Goal: Task Accomplishment & Management: Use online tool/utility

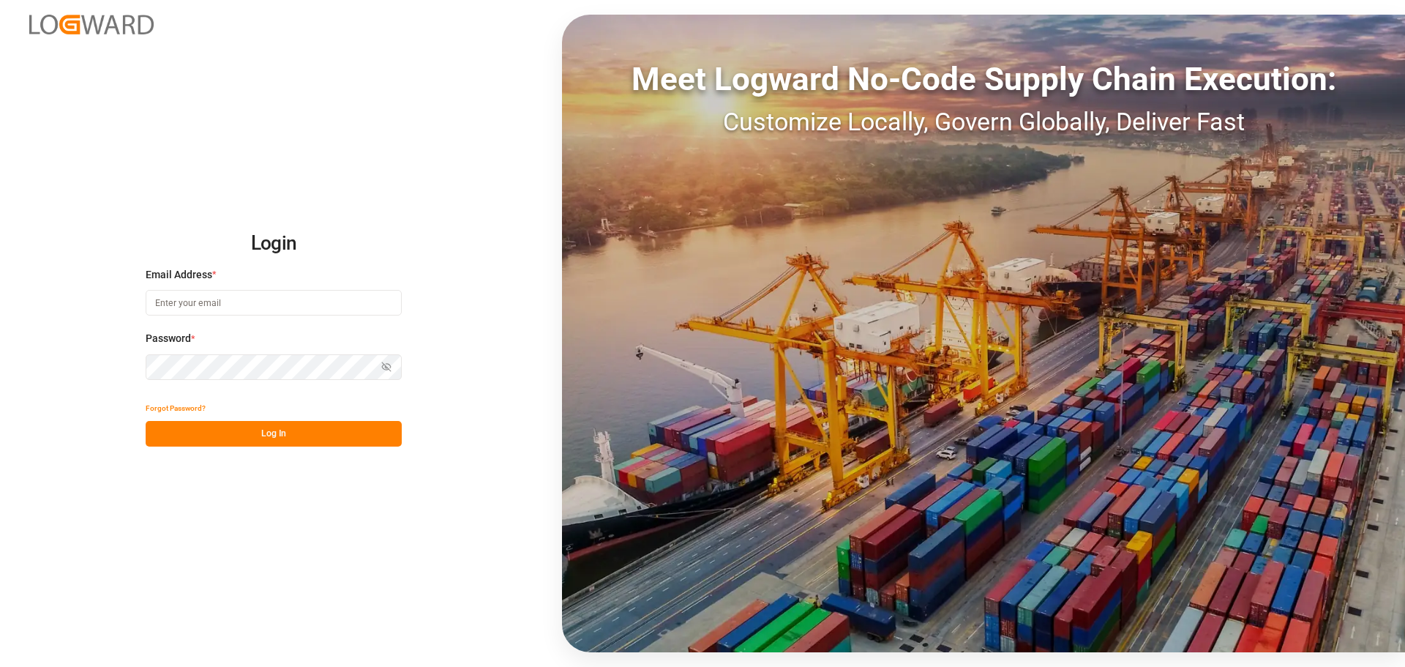
click at [260, 299] on input at bounding box center [274, 303] width 256 height 26
paste input "[PERSON_NAME][EMAIL_ADDRESS][DOMAIN_NAME]"
type input "[PERSON_NAME][EMAIL_ADDRESS][DOMAIN_NAME]"
click at [146, 395] on button "Forgot Password?" at bounding box center [176, 408] width 60 height 26
click at [220, 304] on input at bounding box center [274, 303] width 256 height 26
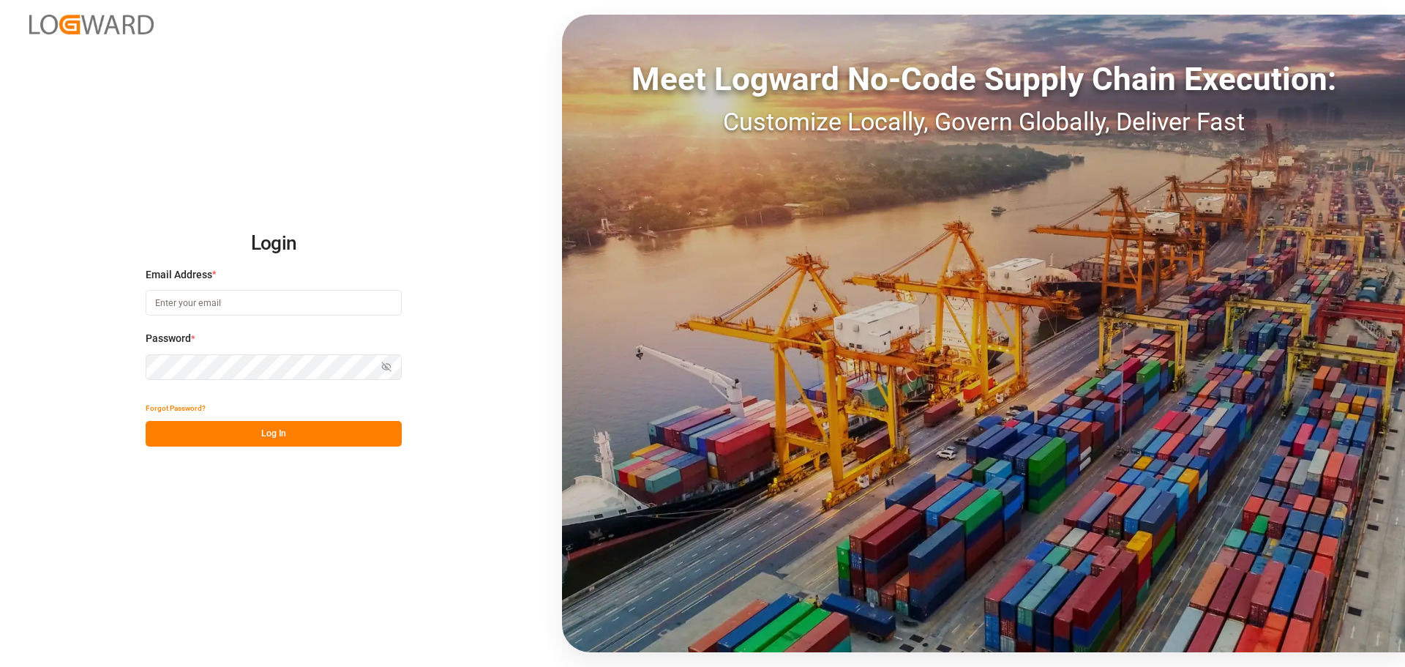
paste input "[PERSON_NAME][EMAIL_ADDRESS][DOMAIN_NAME]"
type input "[PERSON_NAME][EMAIL_ADDRESS][DOMAIN_NAME]"
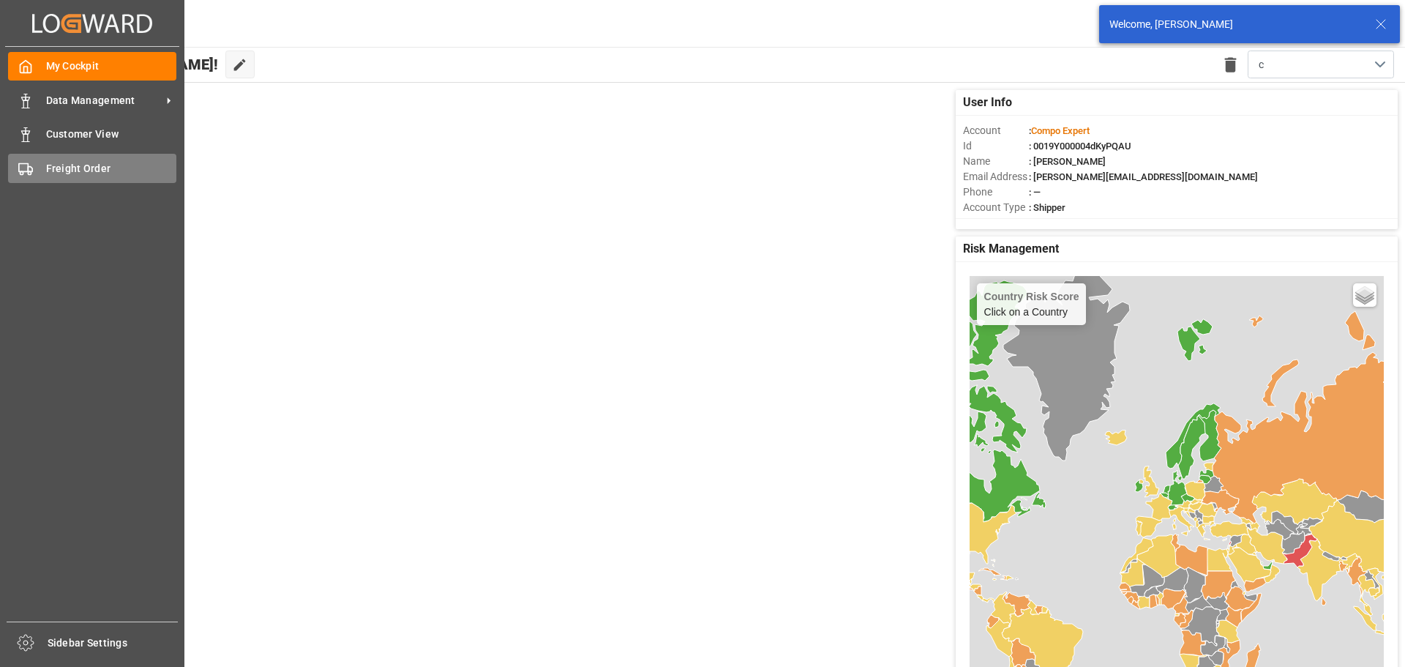
click at [22, 165] on icon at bounding box center [25, 169] width 15 height 15
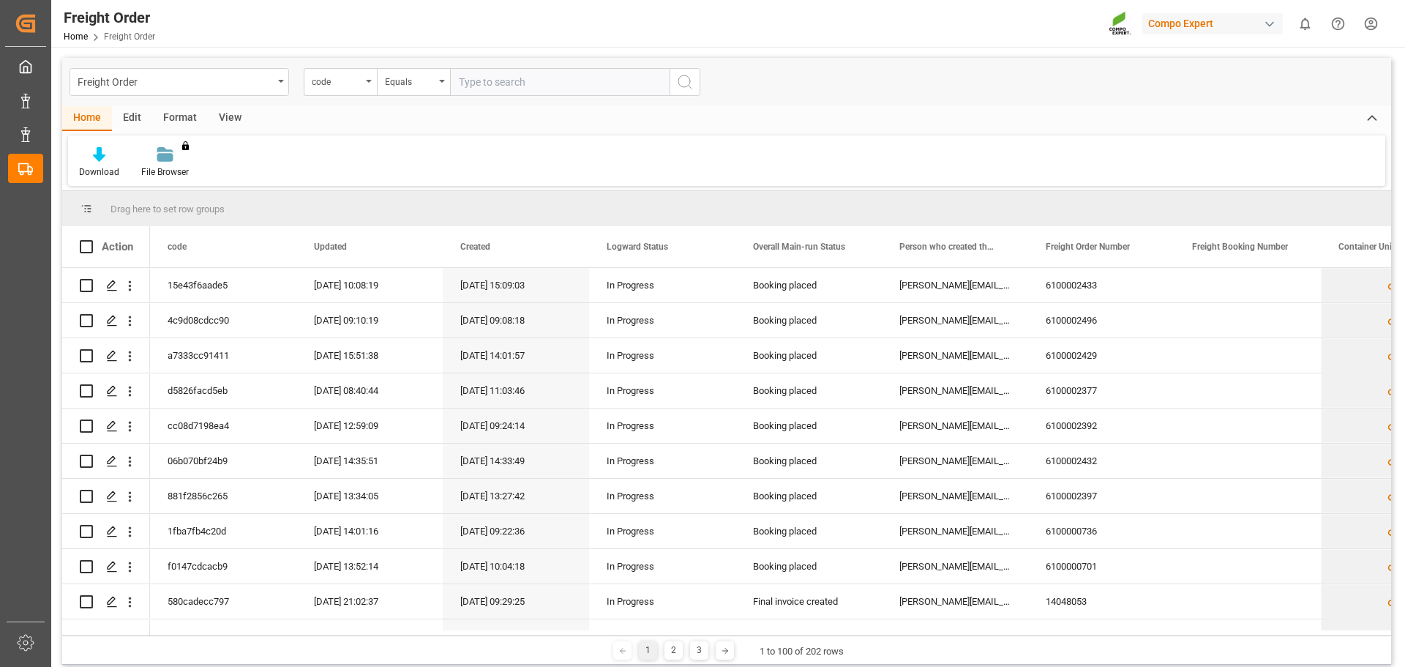
click at [228, 113] on div "View" at bounding box center [230, 118] width 45 height 25
click at [97, 157] on icon at bounding box center [93, 154] width 15 height 15
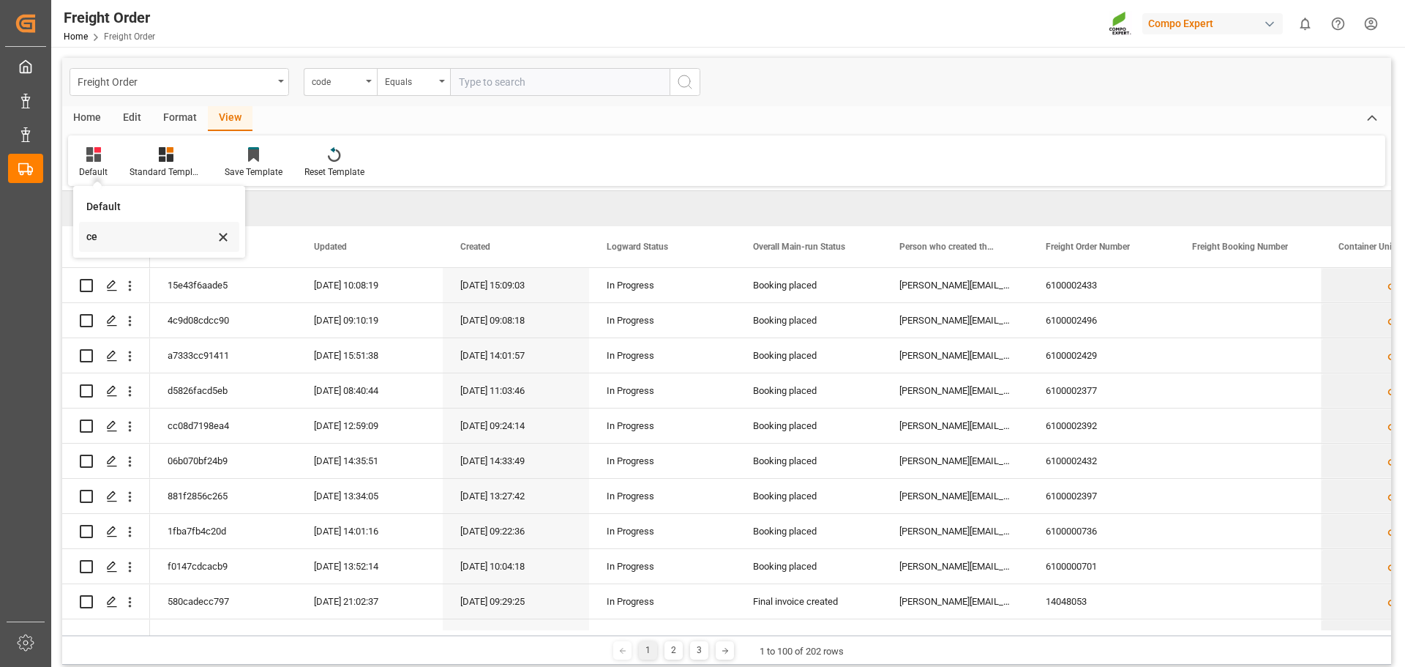
click at [97, 240] on div "ce" at bounding box center [150, 236] width 128 height 15
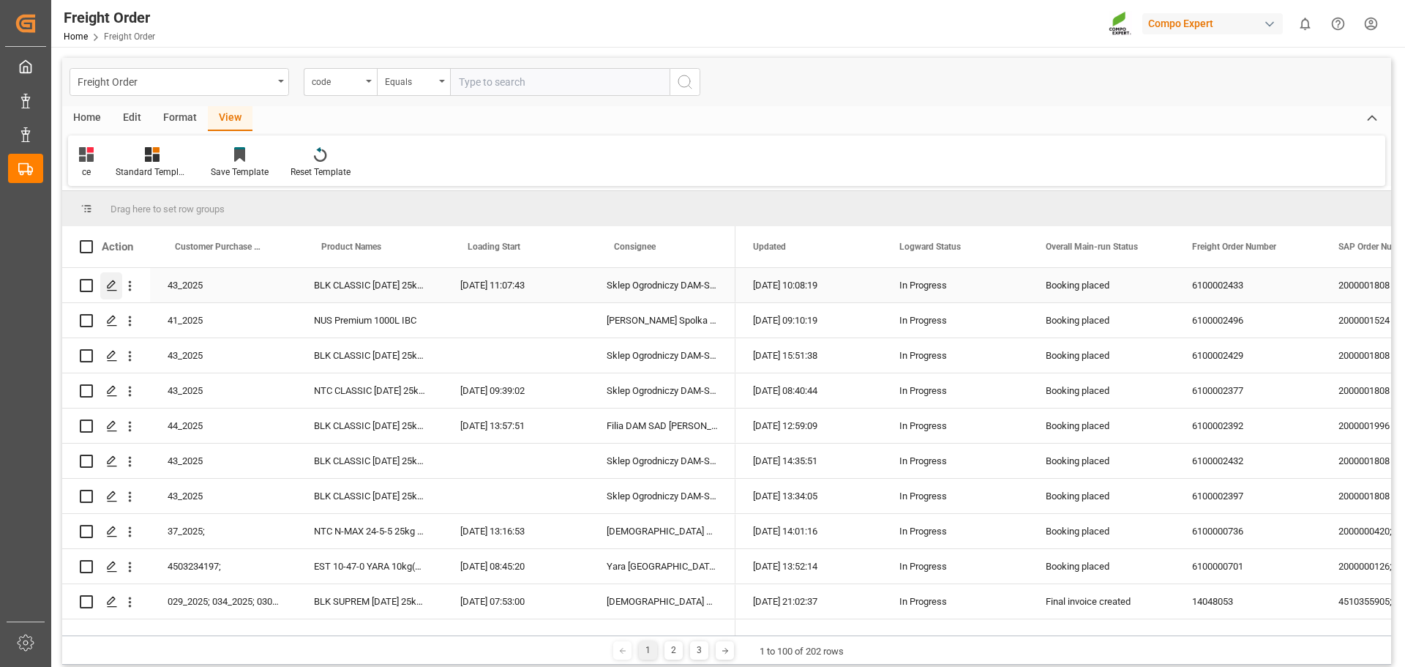
click at [107, 288] on icon "Press SPACE to select this row." at bounding box center [112, 286] width 12 height 12
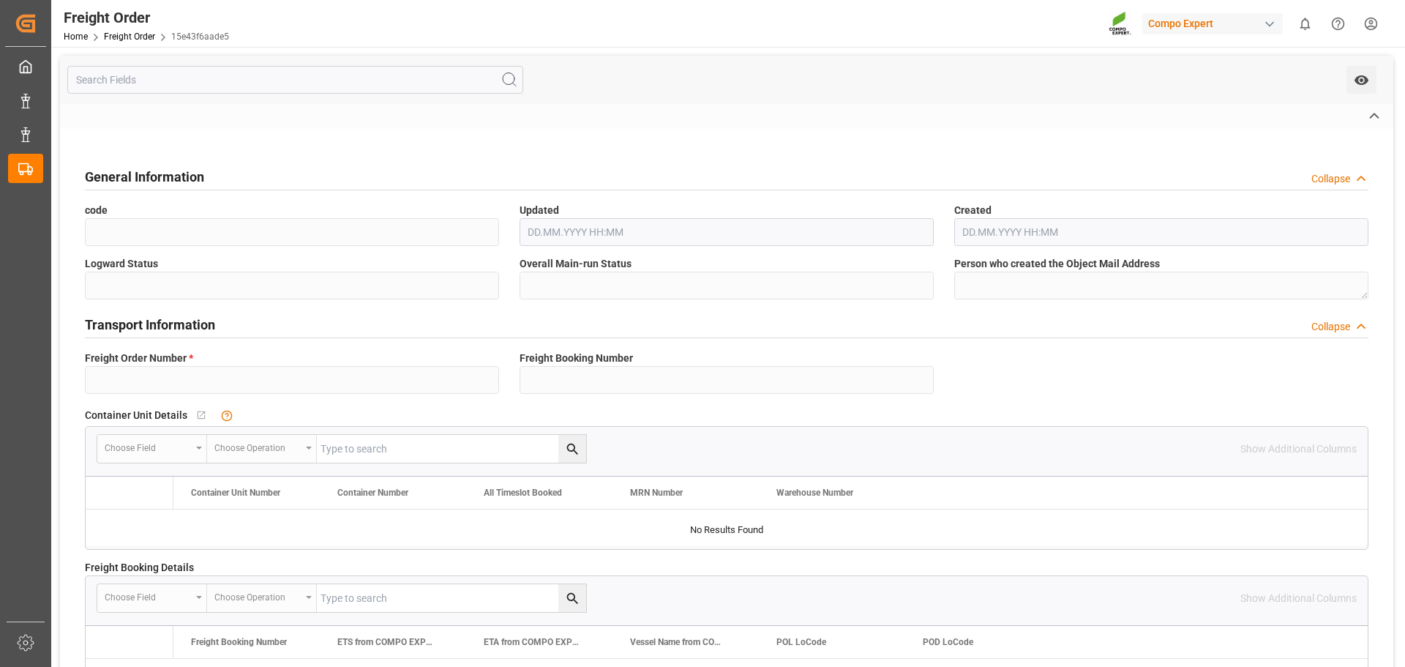
type input "6100002433"
type textarea "3200"
type textarea "43_2025"
type input "2000001808"
type textarea "4100006057"
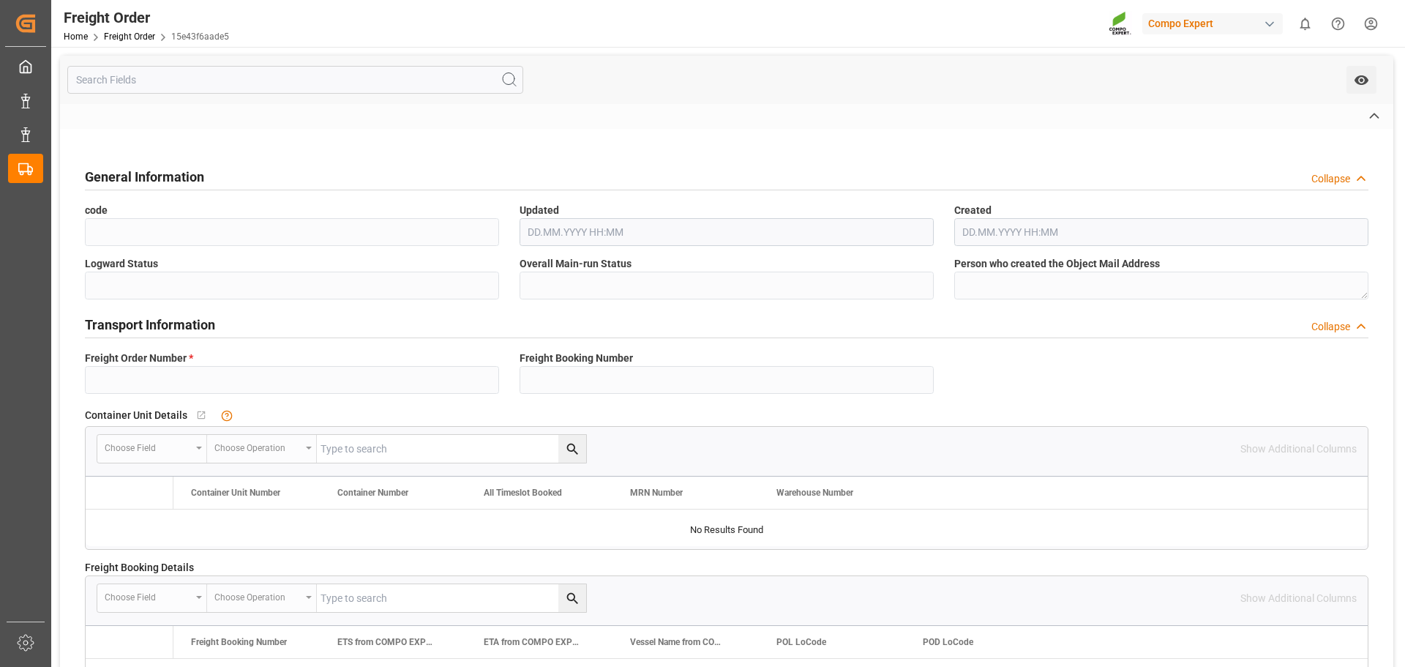
type textarea "Z100"
type textarea "de"
type textarea "CPT"
type textarea "SP_EWM"
type textarea "BLK CLASSIC [DATE] 25kg(x40)D,EN,PL,FNL"
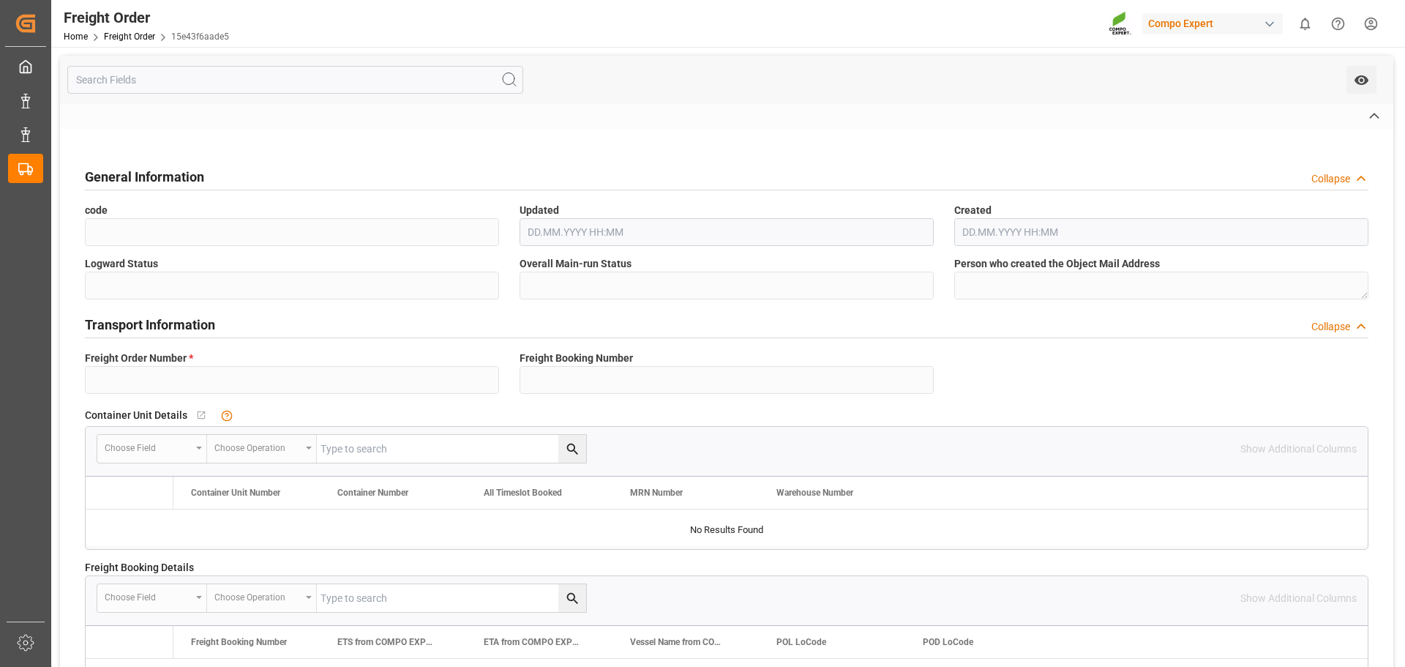
type textarea "4313702004"
type input "SP_EWM"
type input "Logistics Service Provider"
type input "Yes"
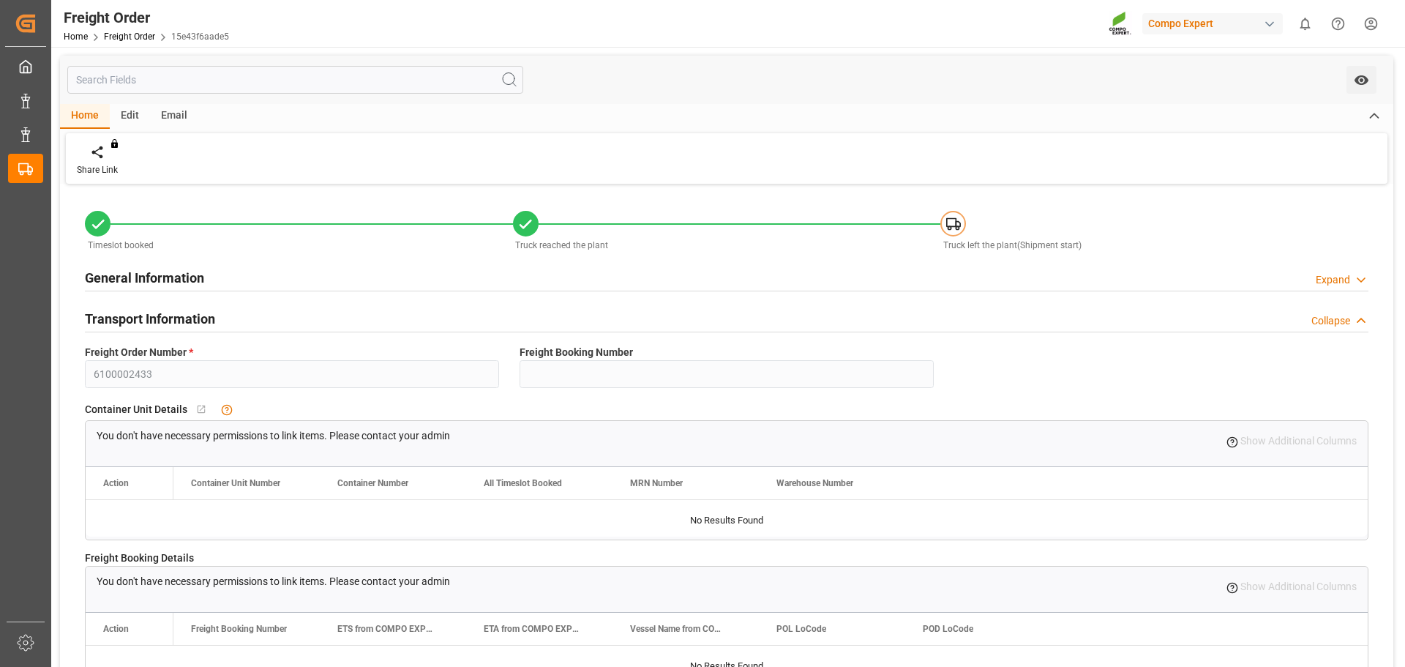
type input "0"
type input "23276"
type input "0"
type input "23276"
type input "[DATE] 01:00"
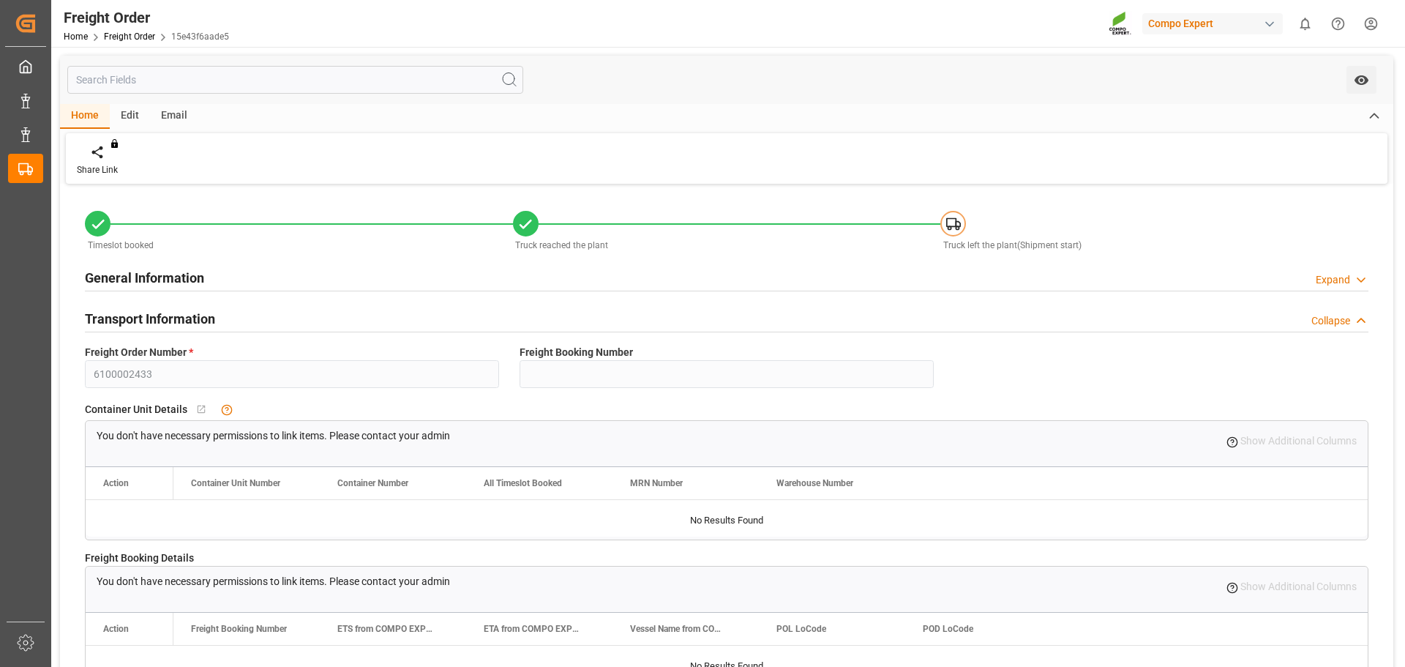
type input "[DATE] 11:07"
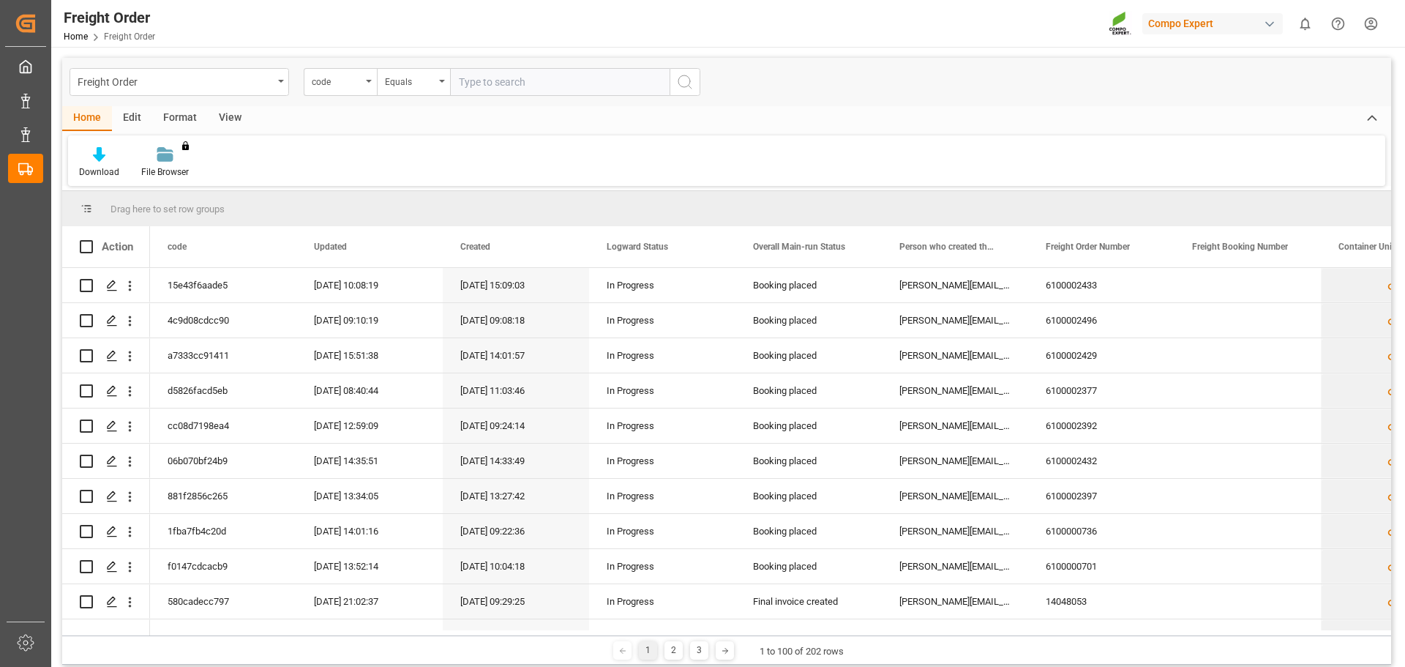
click at [232, 114] on div "View" at bounding box center [230, 118] width 45 height 25
click at [85, 162] on div "Default" at bounding box center [93, 162] width 50 height 32
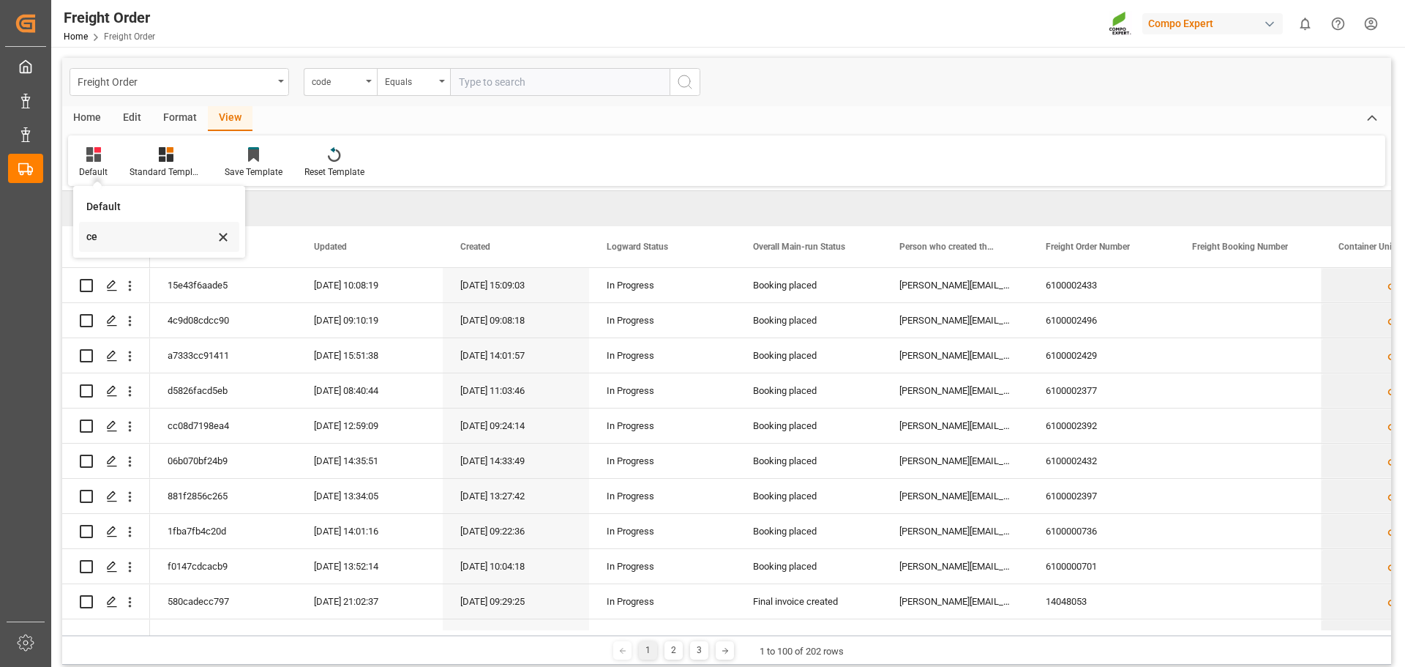
click at [101, 239] on div "ce" at bounding box center [150, 236] width 128 height 15
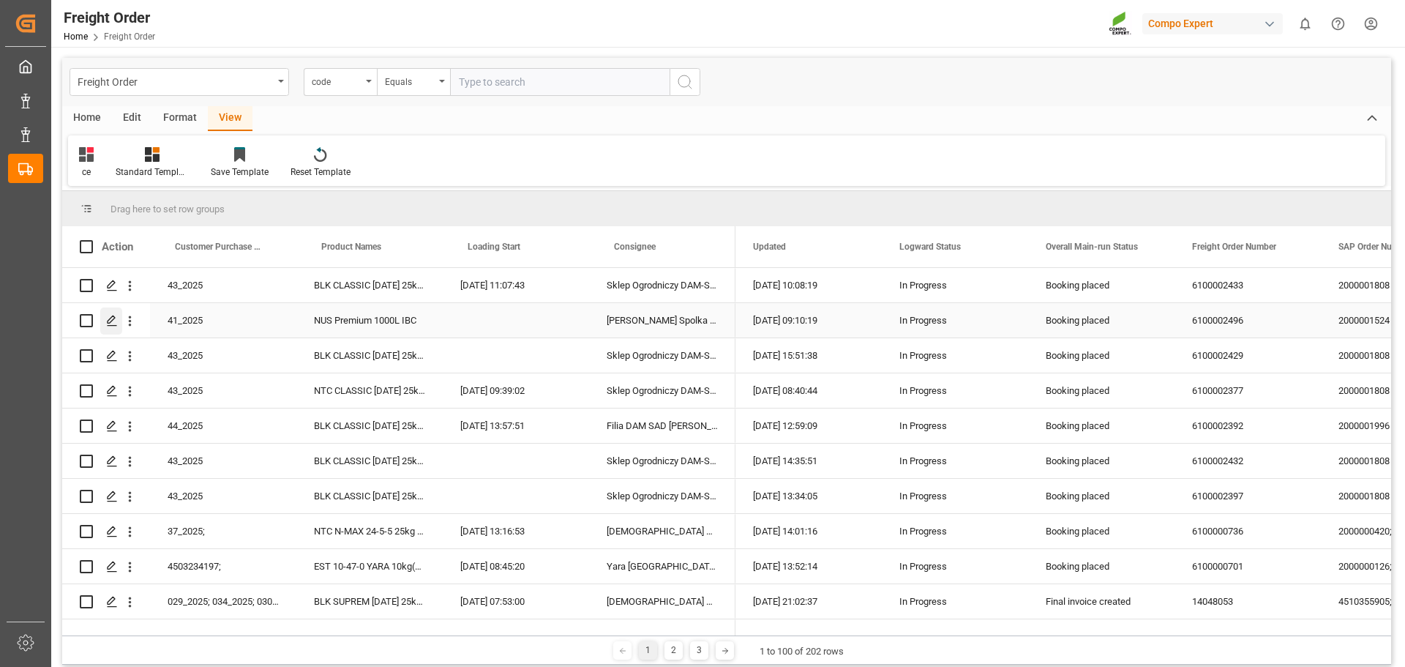
click at [109, 316] on icon "Press SPACE to select this row." at bounding box center [112, 321] width 12 height 12
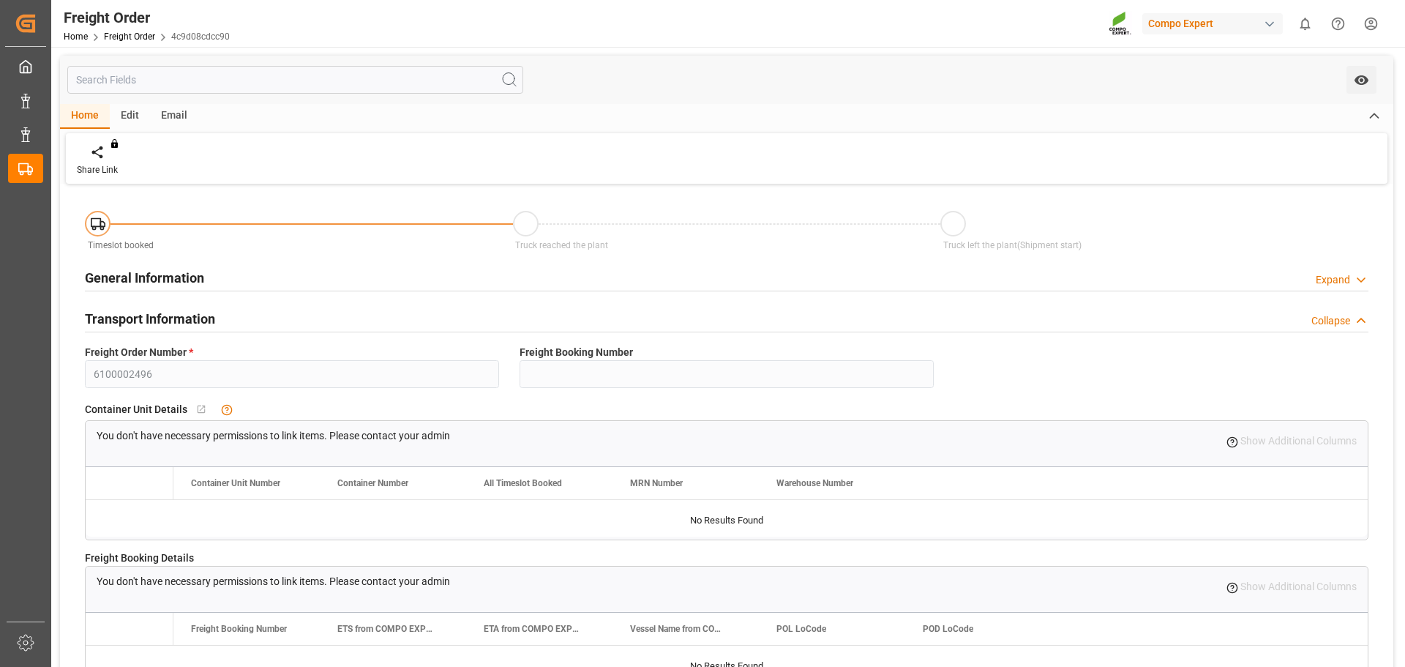
type input "0"
type input "11040"
type input "0"
type input "[DATE] 01:00"
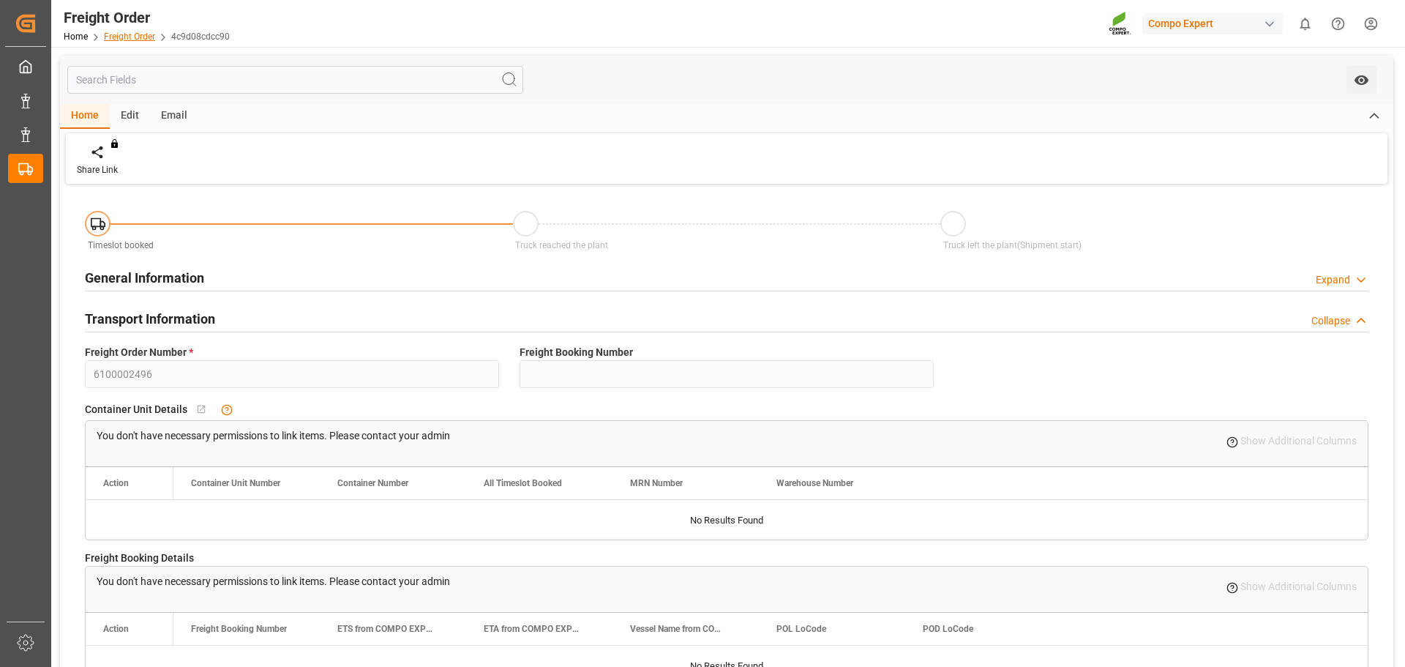
click at [127, 38] on link "Freight Order" at bounding box center [129, 36] width 51 height 10
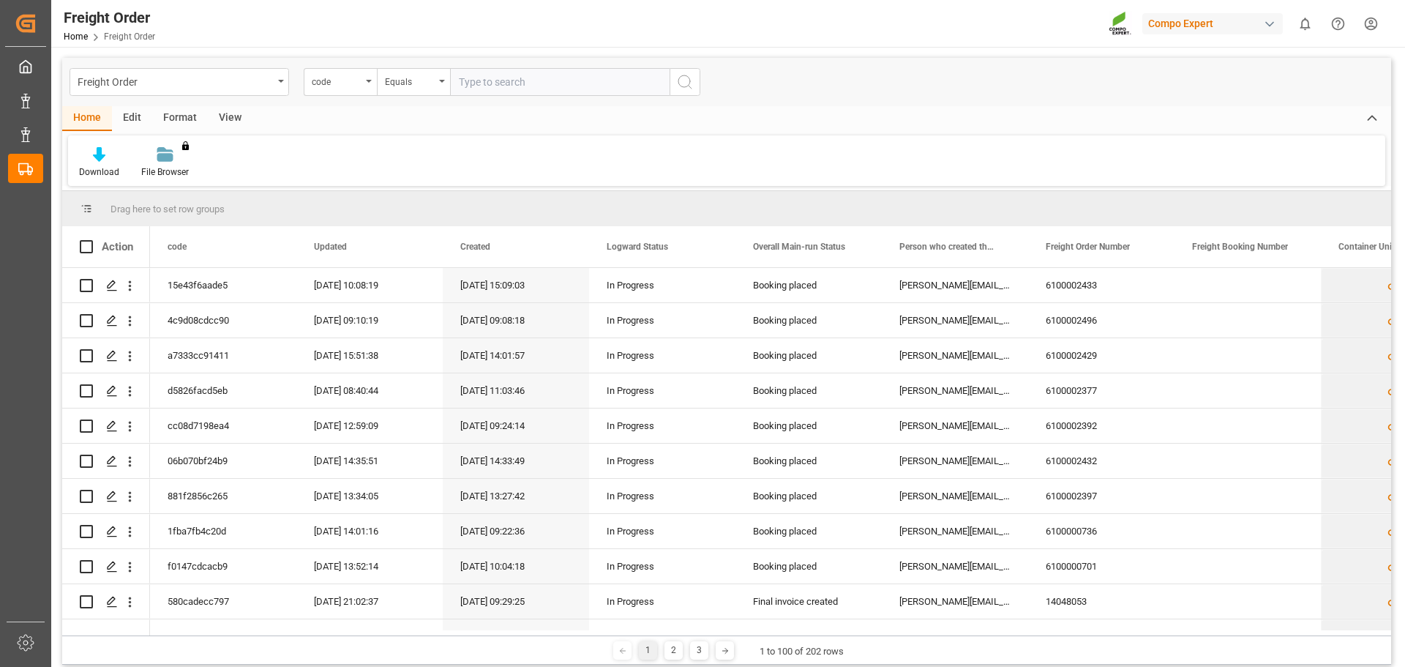
click at [230, 120] on div "View" at bounding box center [230, 118] width 45 height 25
click at [78, 161] on div "Default" at bounding box center [93, 162] width 50 height 32
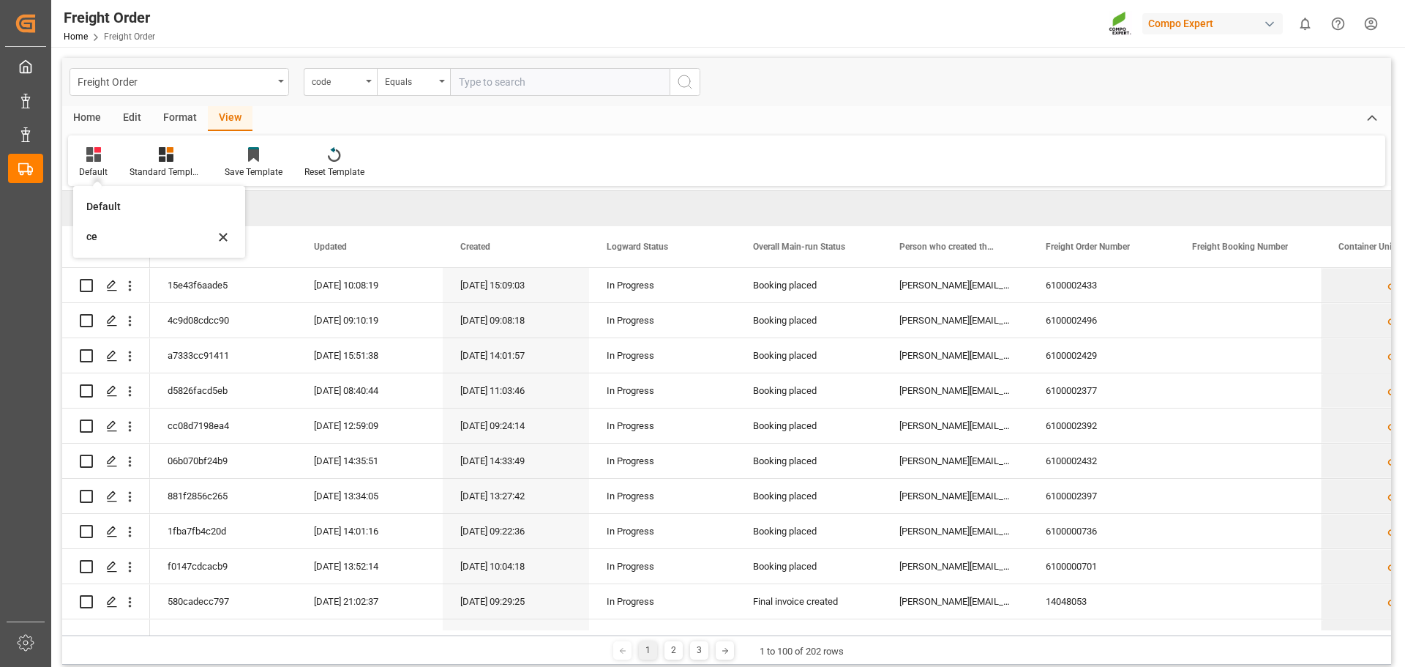
click at [97, 234] on div "ce" at bounding box center [150, 236] width 128 height 15
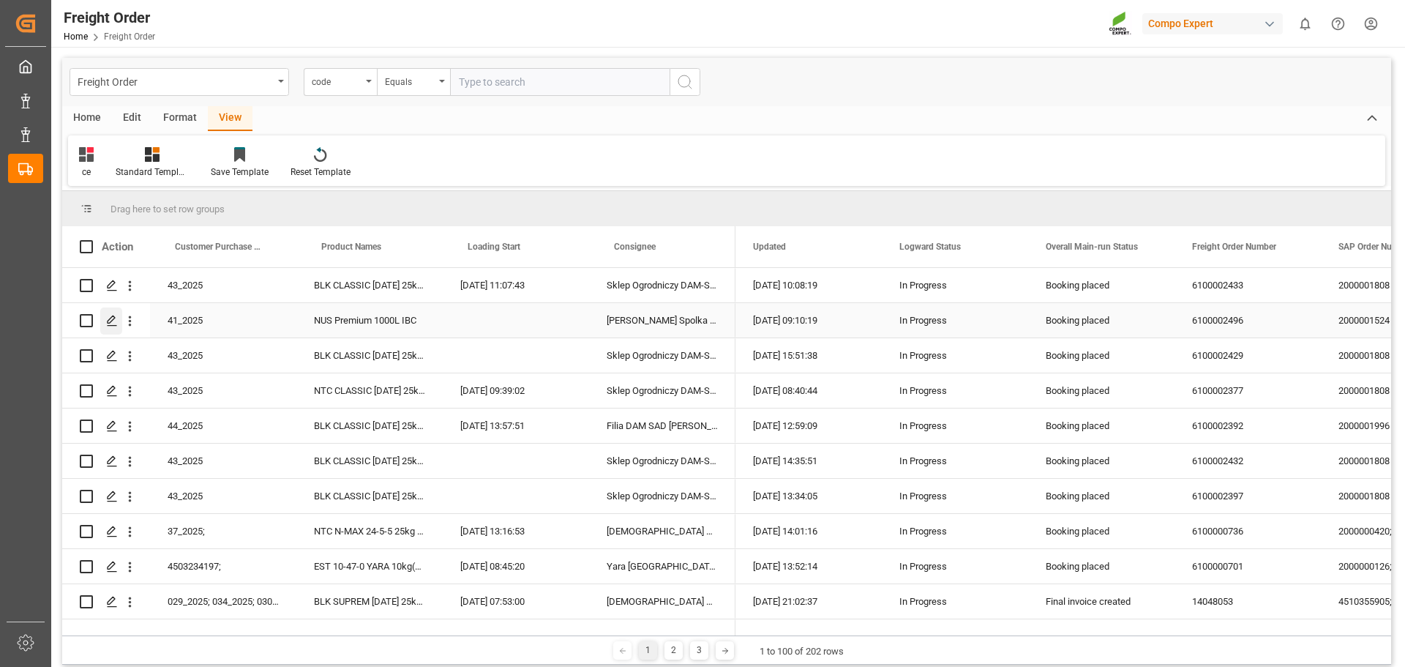
click at [113, 321] on polygon "Press SPACE to select this row." at bounding box center [111, 319] width 7 height 7
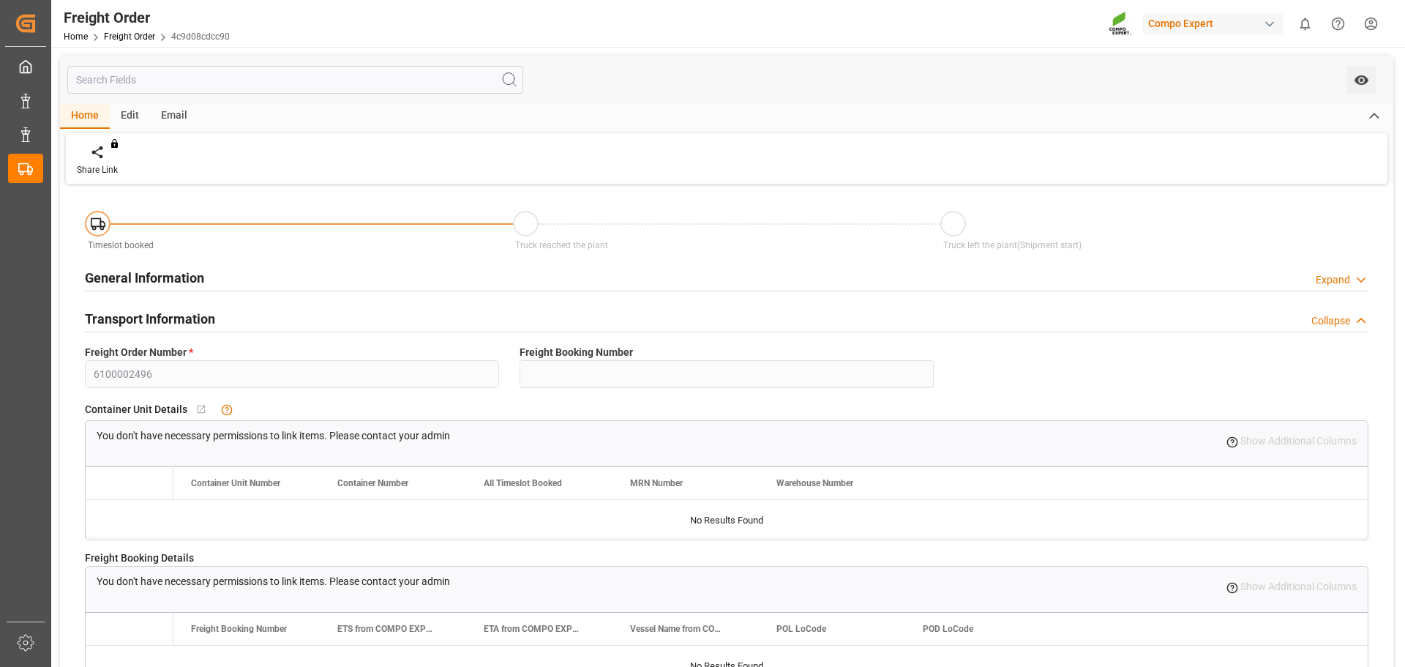
type input "0"
type input "11040"
type input "0"
type input "[DATE] 01:00"
